Goal: Information Seeking & Learning: Learn about a topic

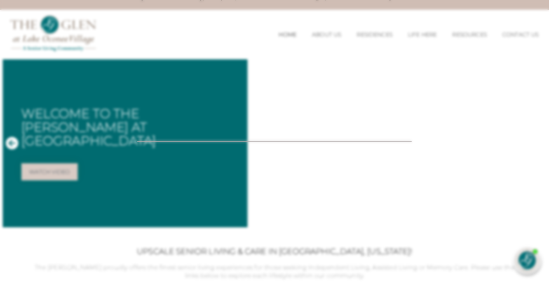
scroll to position [12, 0]
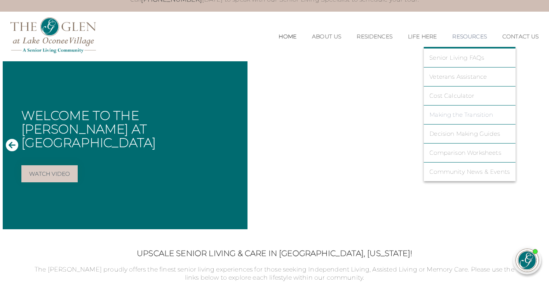
click at [452, 113] on link "Making the Transition" at bounding box center [469, 114] width 80 height 7
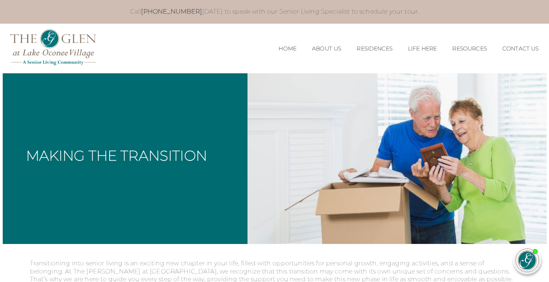
scroll to position [0, 1]
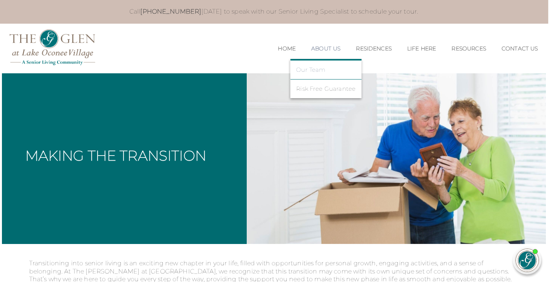
click at [308, 72] on link "Our Team" at bounding box center [325, 69] width 59 height 7
click at [307, 69] on link "Our Team" at bounding box center [325, 69] width 59 height 7
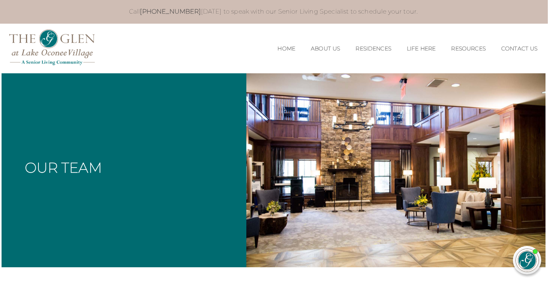
scroll to position [0, 1]
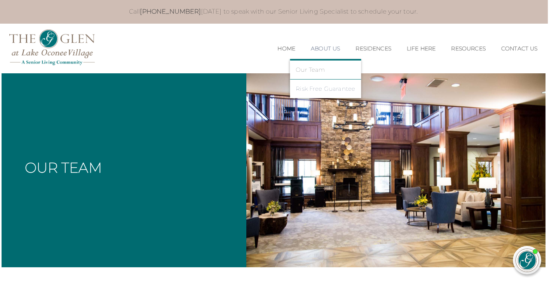
click at [306, 89] on link "Risk Free Guarantee" at bounding box center [325, 88] width 59 height 7
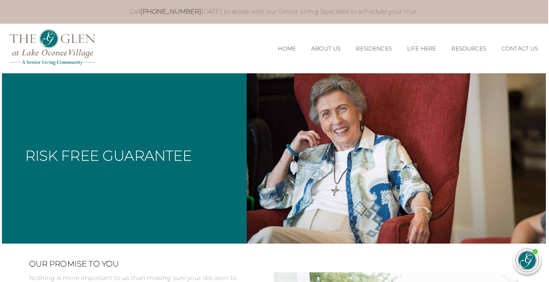
scroll to position [0, 1]
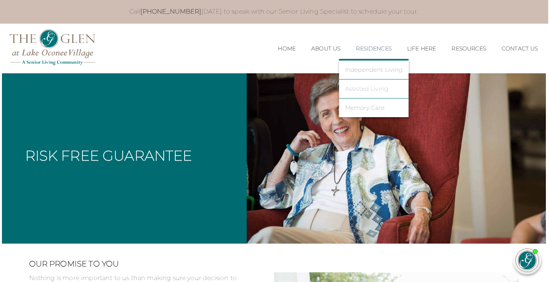
click at [356, 87] on link "Assisted Living" at bounding box center [374, 88] width 58 height 7
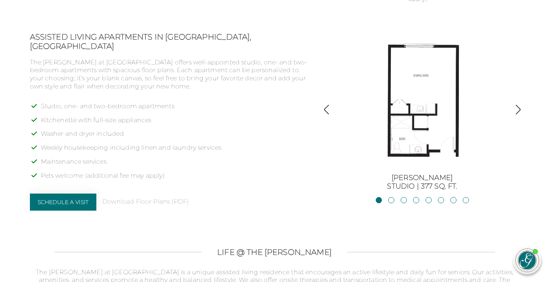
scroll to position [584, 0]
click at [392, 197] on link "JacksonStudio | 400 sq. ft." at bounding box center [391, 200] width 6 height 6
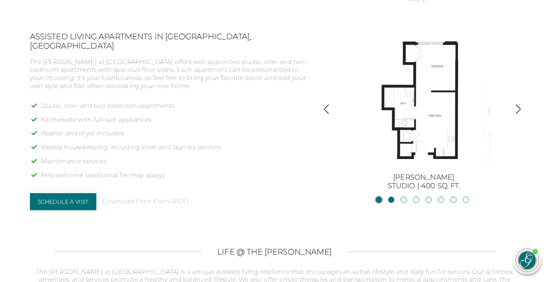
click at [378, 197] on link "BurtonStudio | 377 sq. ft." at bounding box center [379, 200] width 6 height 6
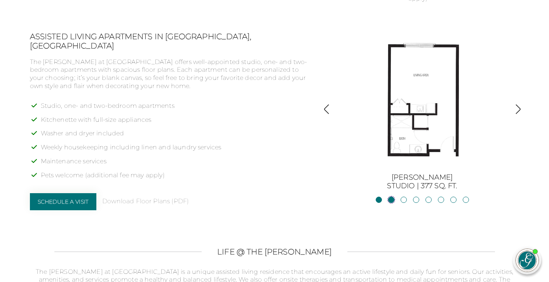
click at [392, 197] on link "JacksonStudio | 400 sq. ft." at bounding box center [391, 200] width 6 height 6
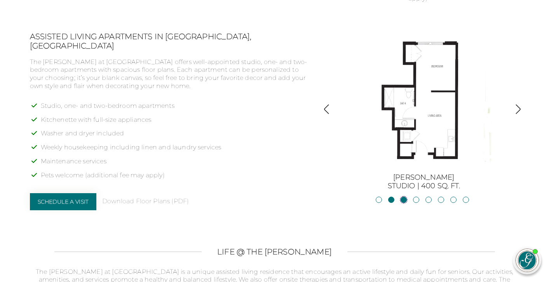
click at [405, 197] on link "Blue RidgeStudio | 400 sq. ft." at bounding box center [403, 200] width 6 height 6
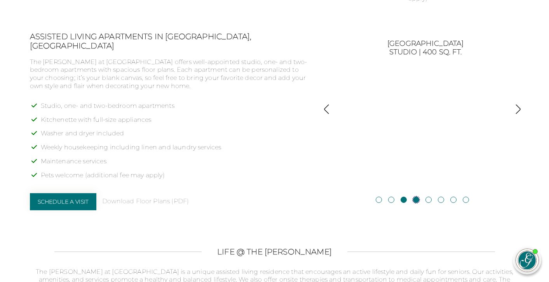
click at [414, 197] on link "Blackshear1BR, 1BA | 500 sq. ft." at bounding box center [416, 200] width 6 height 6
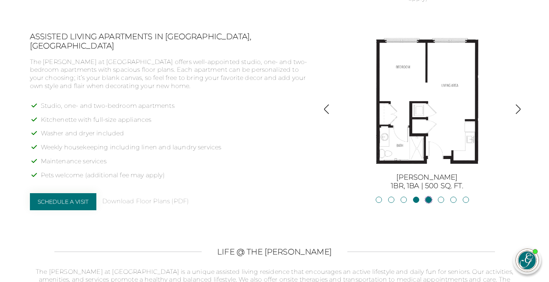
click at [428, 197] on link "Allatoona1BR, 1BA | 683 sq. ft." at bounding box center [428, 200] width 6 height 6
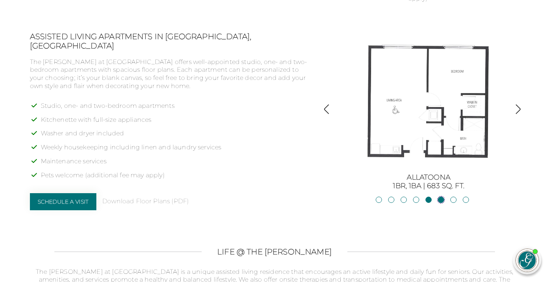
click at [439, 197] on link "Oconee2BR, 2BA | 818 sq. ft." at bounding box center [441, 200] width 6 height 6
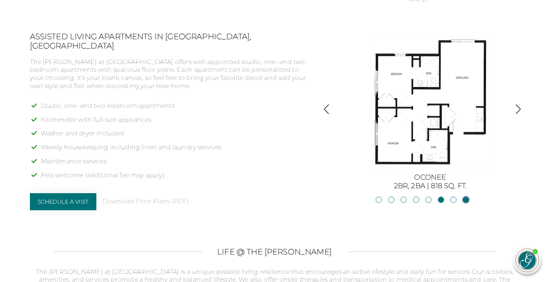
click at [465, 197] on link "Hartwell2BR, 2BA | 875 sq. ft." at bounding box center [466, 200] width 6 height 6
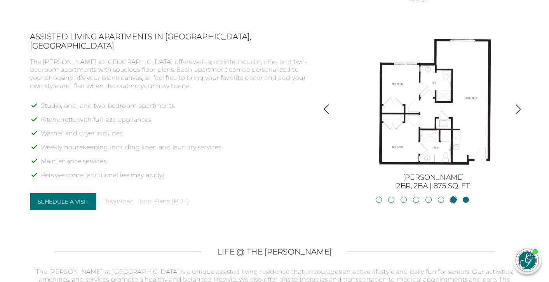
click at [455, 197] on link "Lanier2BR, 2BA | 825 sq. ft." at bounding box center [453, 200] width 6 height 6
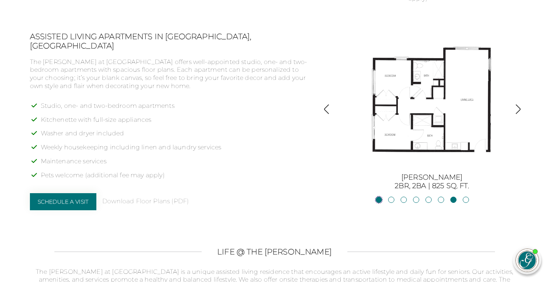
click at [376, 197] on link "BurtonStudio | 377 sq. ft." at bounding box center [379, 200] width 6 height 6
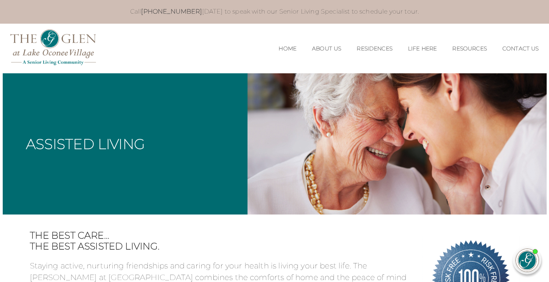
scroll to position [0, 0]
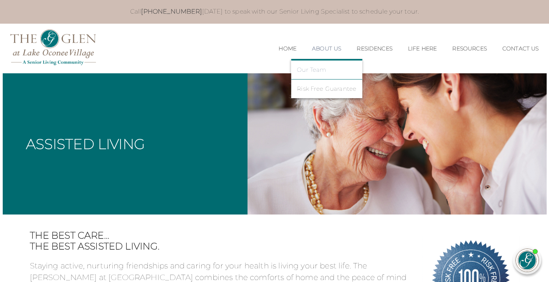
click at [309, 70] on link "Our Team" at bounding box center [326, 69] width 59 height 7
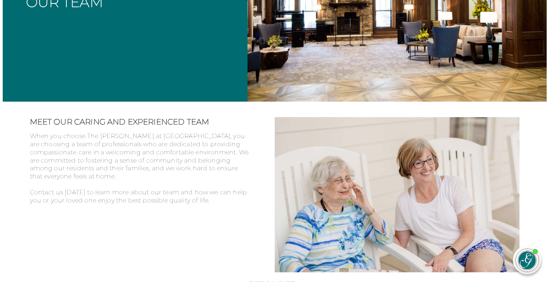
scroll to position [88, 0]
